Goal: Register for event/course

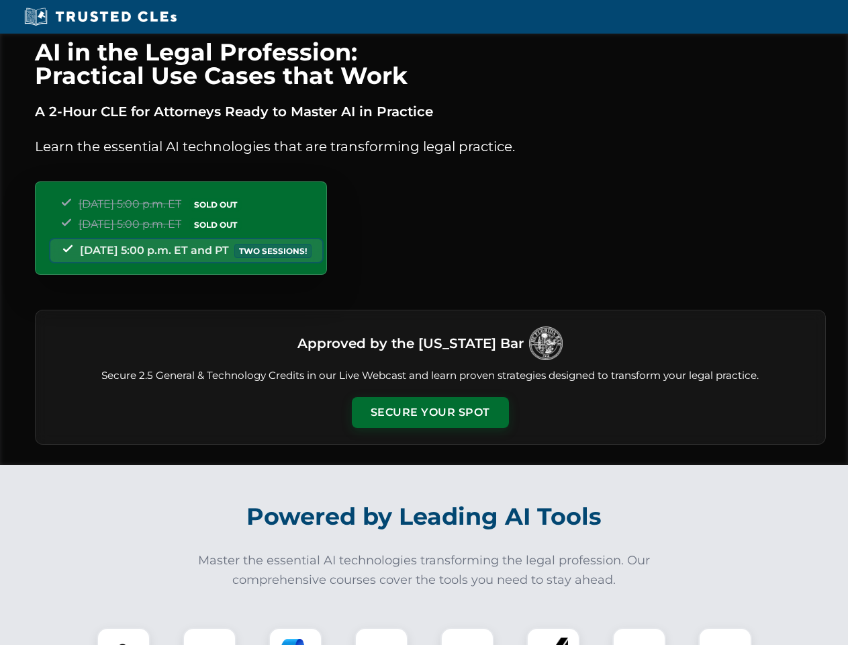
click at [430, 412] on button "Secure Your Spot" at bounding box center [430, 412] width 157 height 31
click at [124, 636] on img at bounding box center [123, 654] width 39 height 39
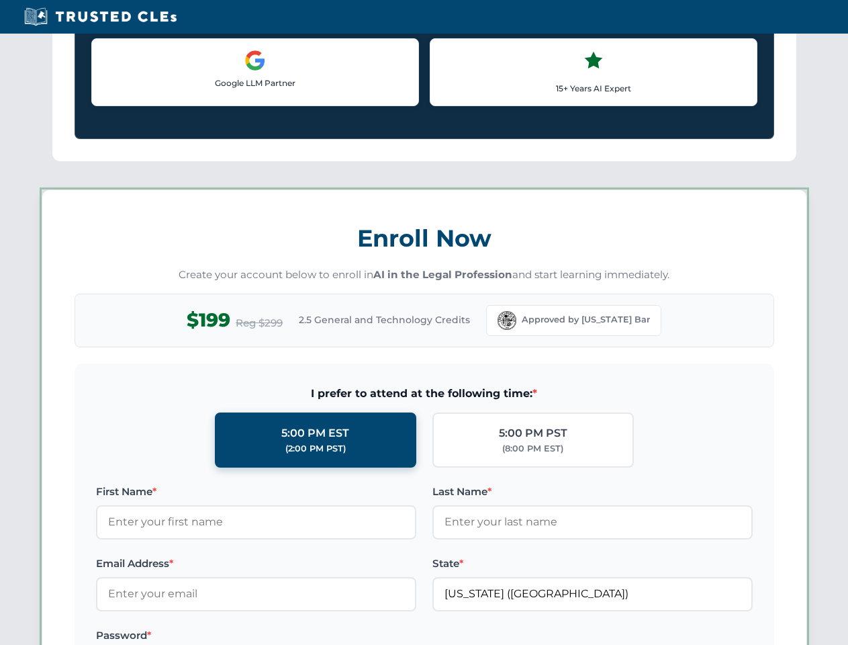
click at [296, 636] on label "Password *" at bounding box center [256, 635] width 320 height 16
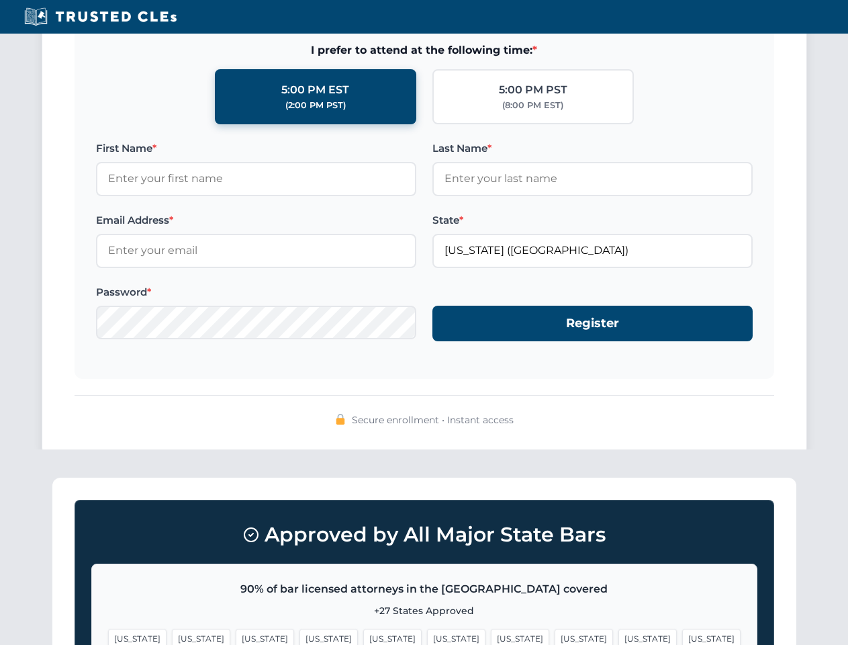
click at [619, 636] on span "[US_STATE]" at bounding box center [648, 638] width 58 height 19
